Goal: Information Seeking & Learning: Learn about a topic

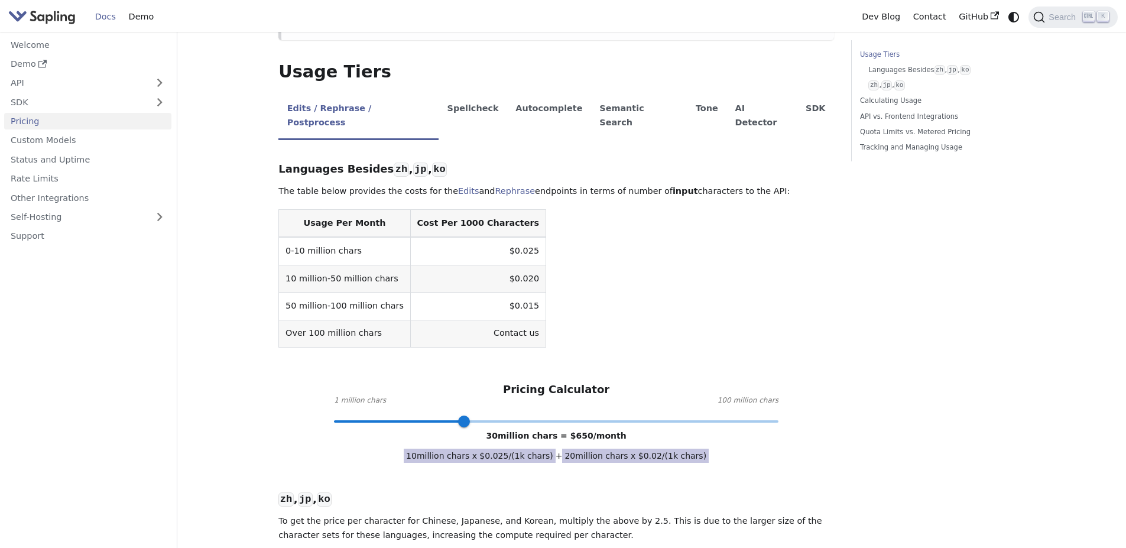
scroll to position [236, 0]
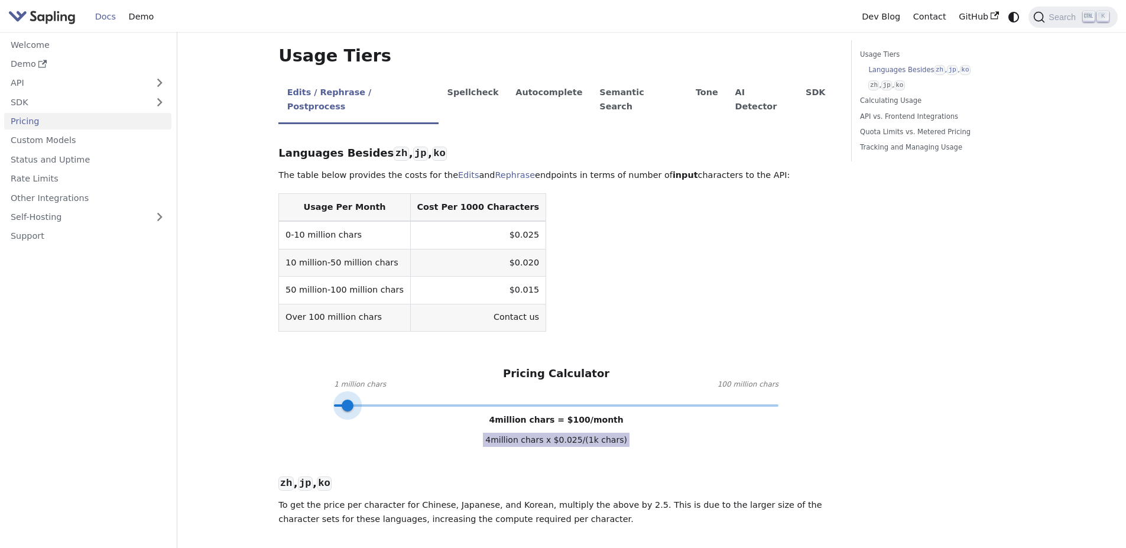
type input "1"
drag, startPoint x: 462, startPoint y: 381, endPoint x: 329, endPoint y: 379, distance: 133.6
click at [329, 399] on span at bounding box center [334, 405] width 12 height 12
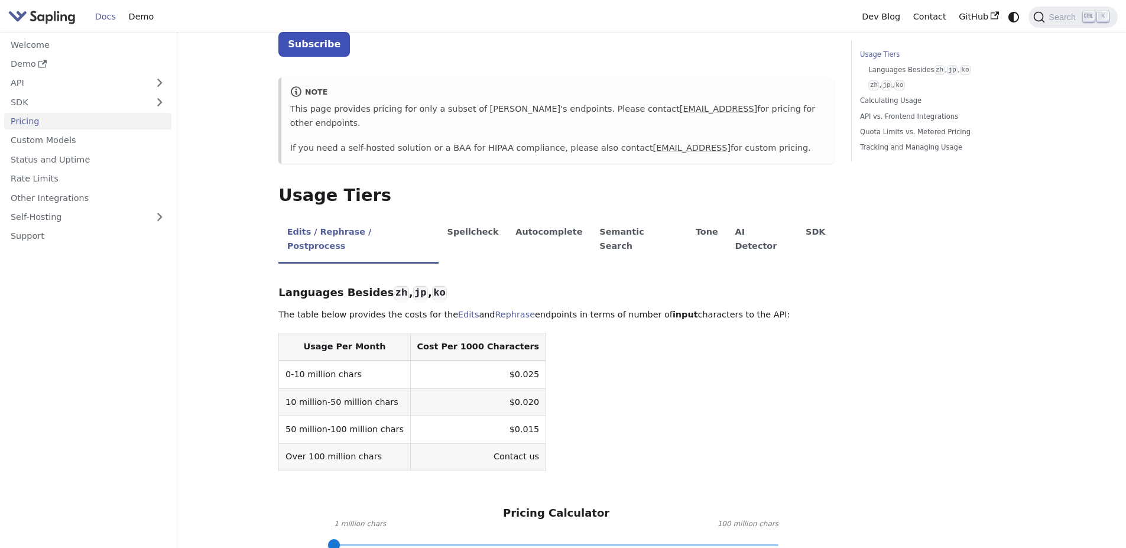
scroll to position [59, 0]
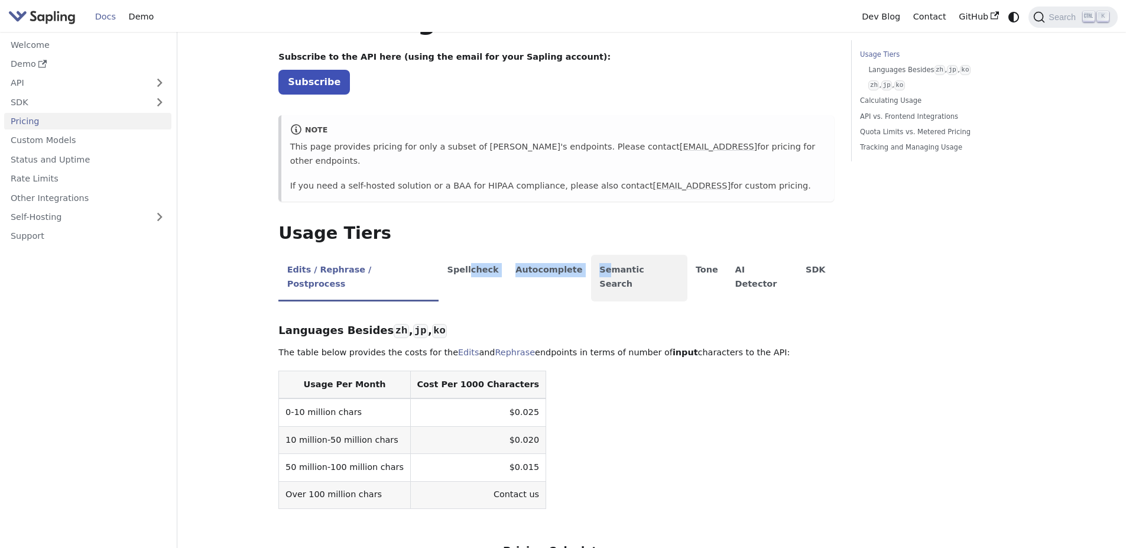
drag, startPoint x: 443, startPoint y: 255, endPoint x: 567, endPoint y: 248, distance: 124.3
click at [567, 255] on ul "Edits / Rephrase / Postprocess Spellcheck Autocomplete Semantic Search Tone AI …" at bounding box center [555, 278] width 555 height 47
click at [440, 255] on li "Spellcheck" at bounding box center [472, 278] width 69 height 47
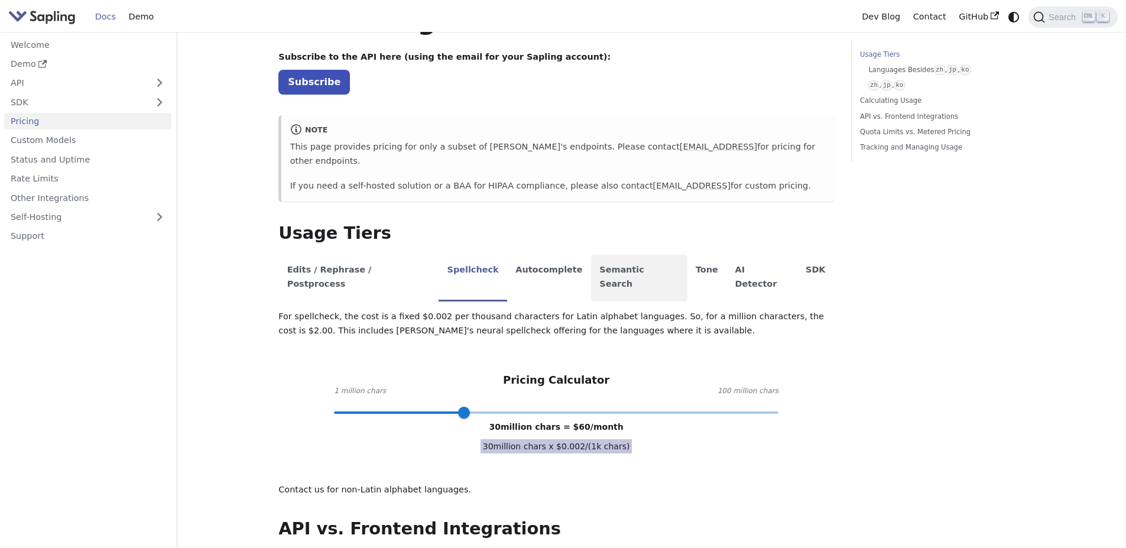
click at [591, 255] on li "Semantic Search" at bounding box center [639, 278] width 96 height 47
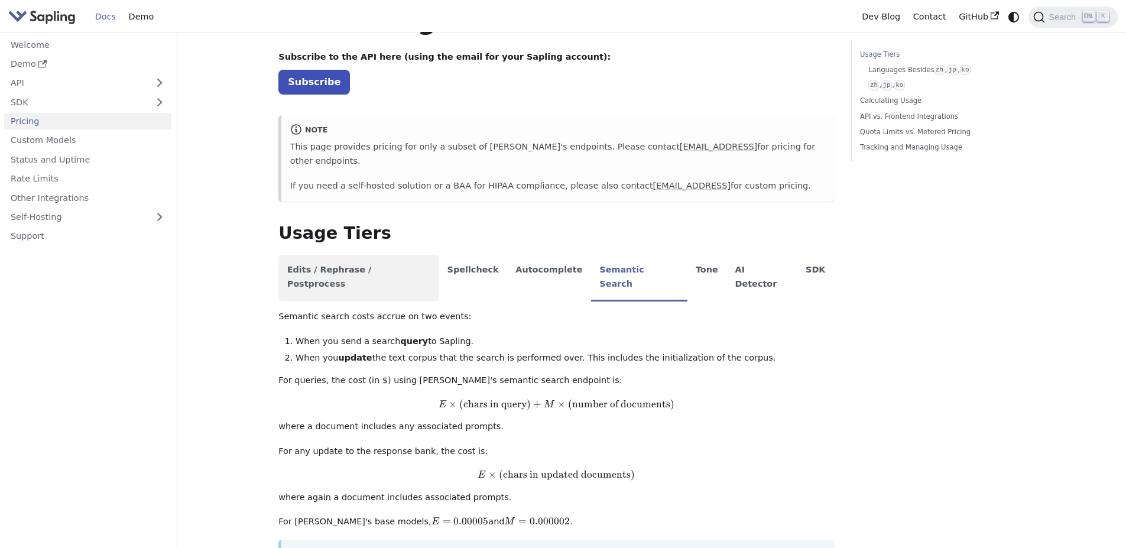
click at [320, 256] on li "Edits / Rephrase / Postprocess" at bounding box center [358, 278] width 160 height 47
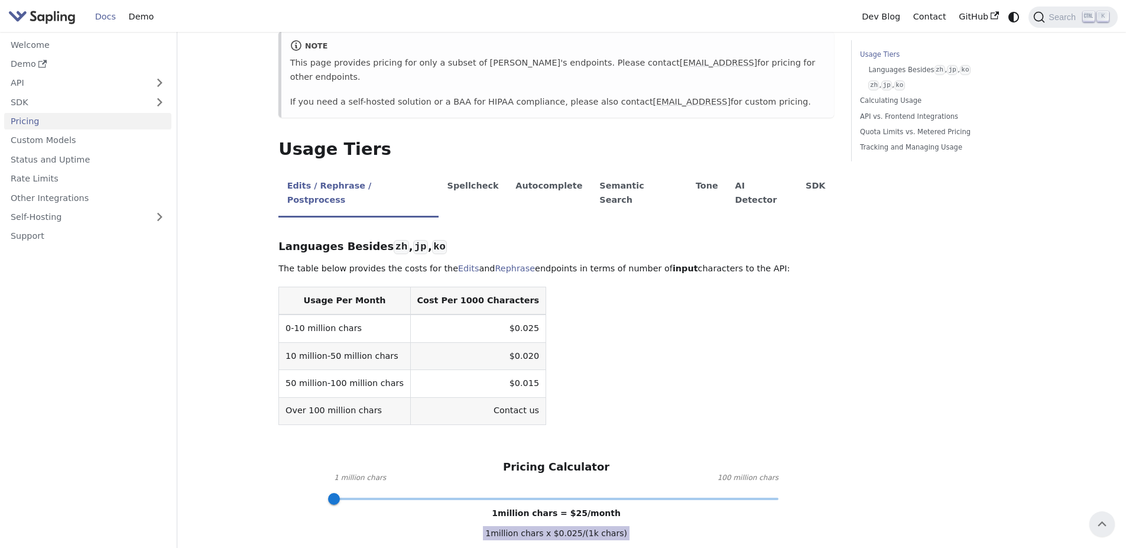
scroll to position [118, 0]
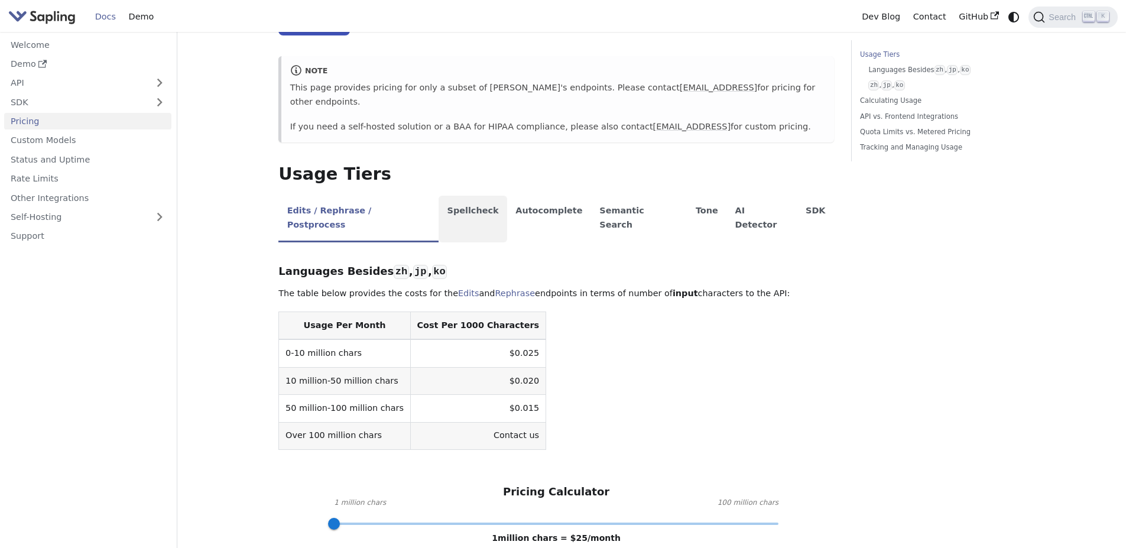
click at [444, 196] on li "Spellcheck" at bounding box center [472, 219] width 69 height 47
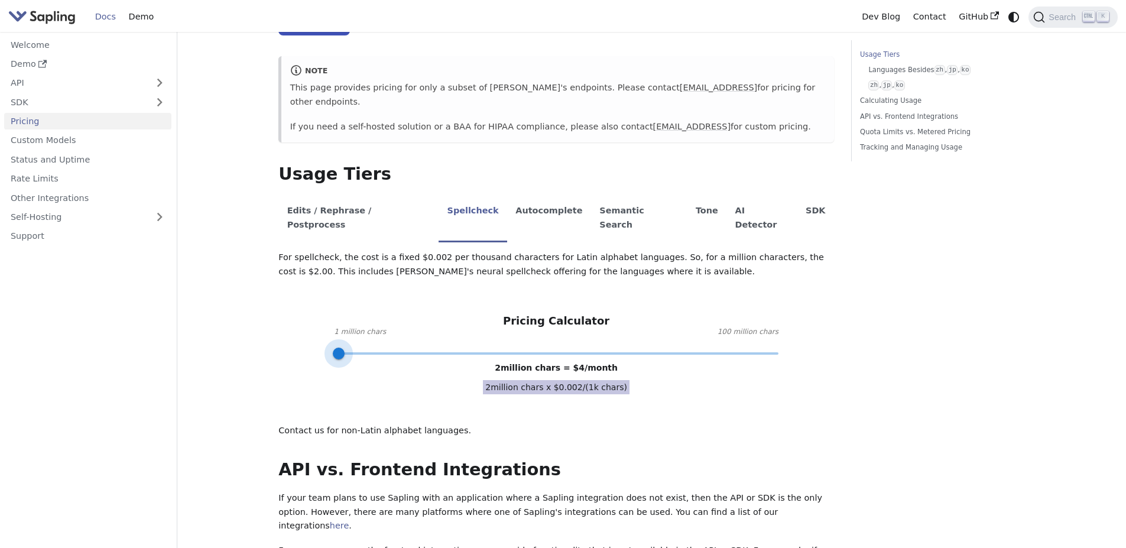
type input "1"
drag, startPoint x: 463, startPoint y: 323, endPoint x: 327, endPoint y: 328, distance: 135.4
click at [328, 347] on span at bounding box center [334, 353] width 12 height 12
click at [384, 251] on p "For spellcheck, the cost is a fixed $0.002 per thousand characters for Latin al…" at bounding box center [555, 265] width 555 height 28
click at [428, 251] on p "For spellcheck, the cost is a fixed $0.002 per thousand characters for Latin al…" at bounding box center [555, 265] width 555 height 28
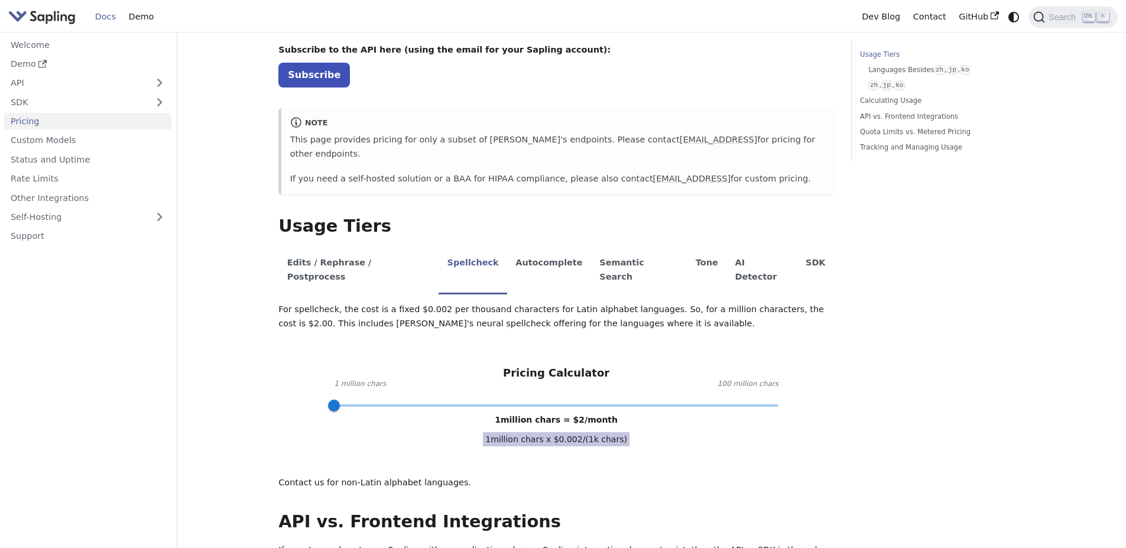
scroll to position [0, 0]
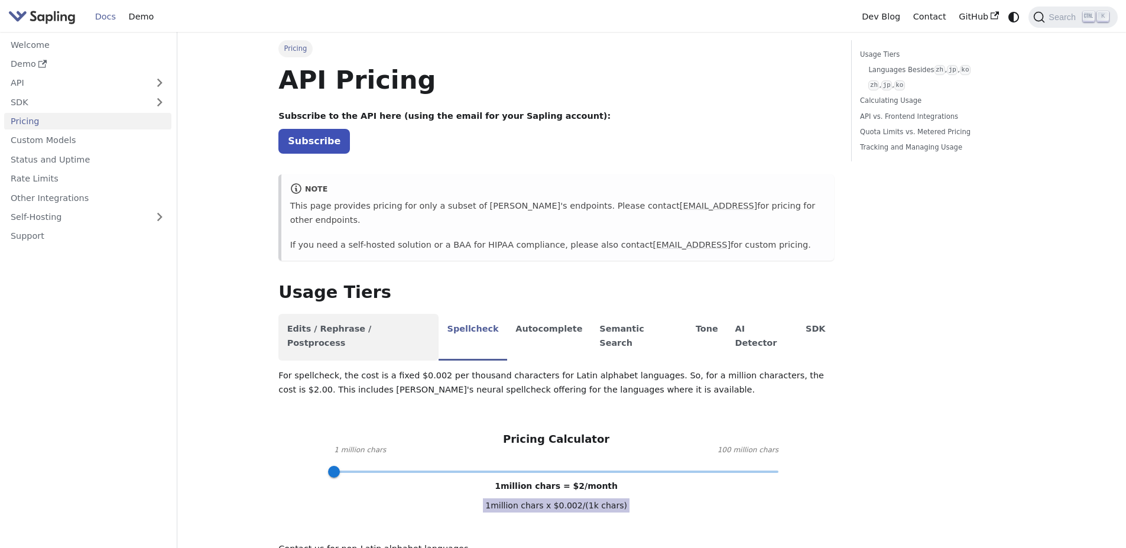
click at [332, 316] on li "Edits / Rephrase / Postprocess" at bounding box center [358, 337] width 160 height 47
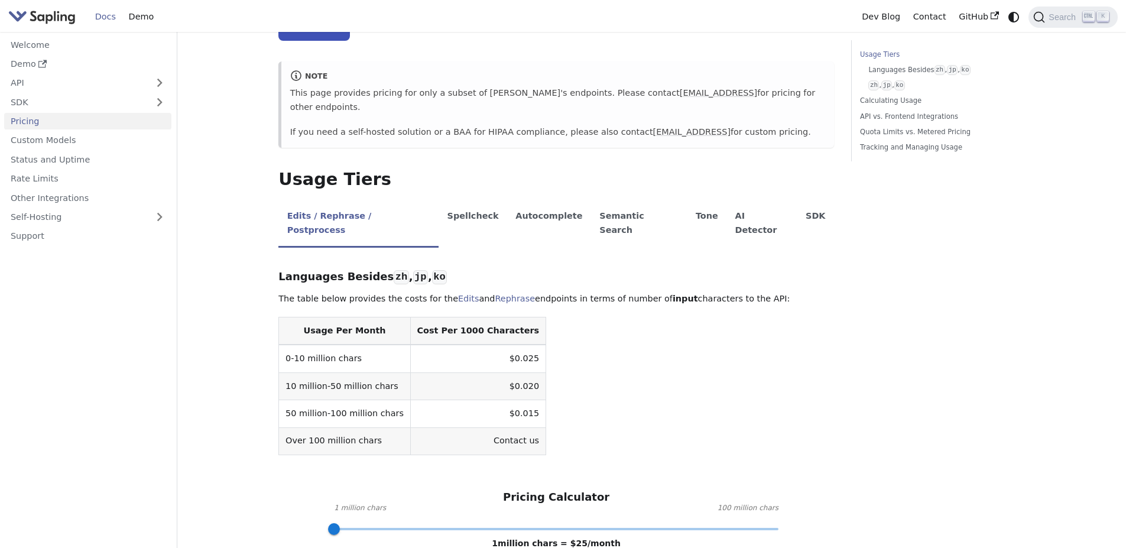
scroll to position [59, 0]
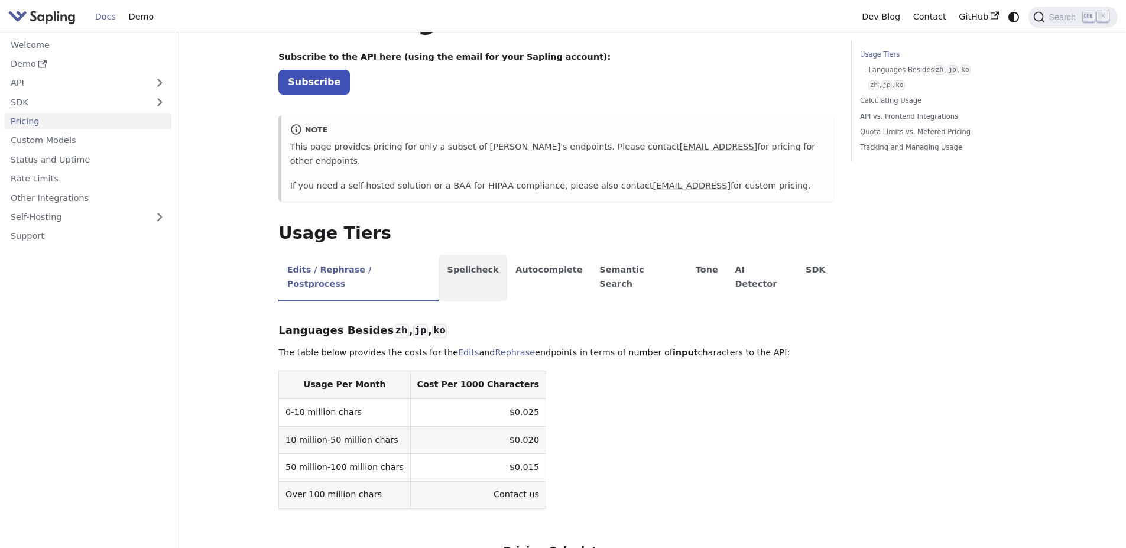
click at [443, 255] on li "Spellcheck" at bounding box center [472, 278] width 69 height 47
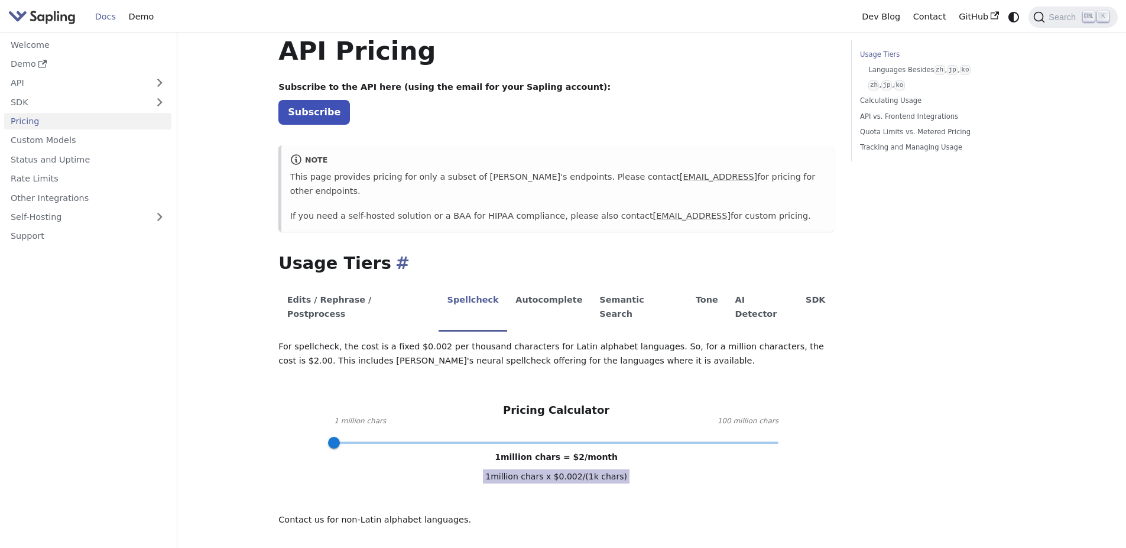
scroll to position [0, 0]
